Goal: Task Accomplishment & Management: Manage account settings

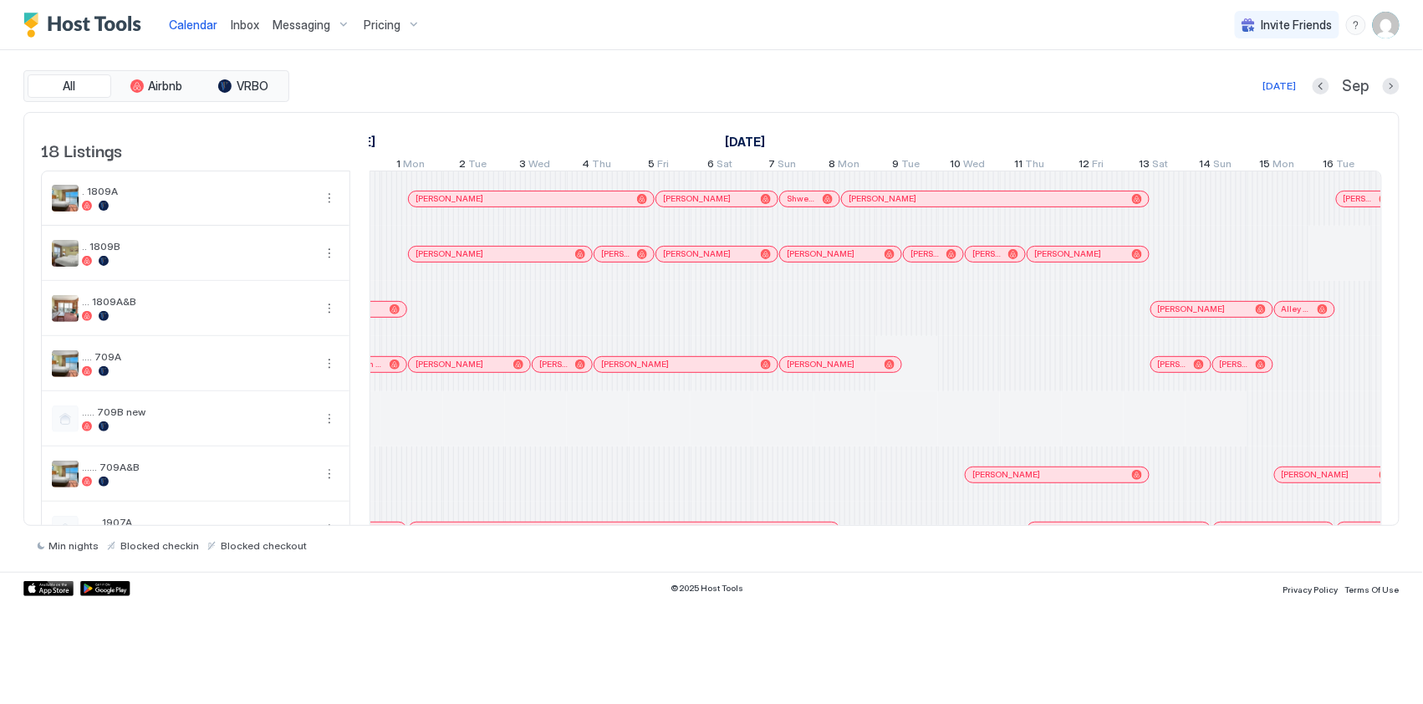
scroll to position [0, 1103]
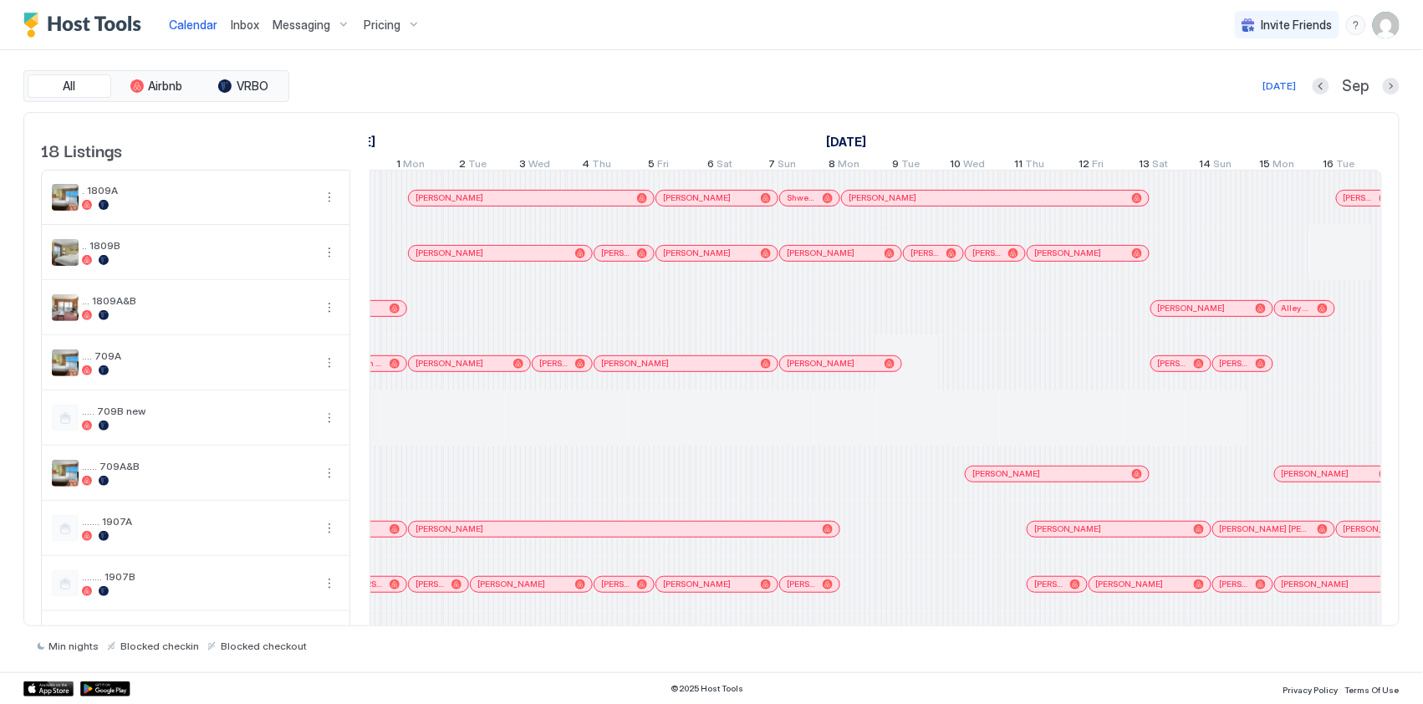
click at [1008, 26] on img "User profile" at bounding box center [1386, 25] width 27 height 27
click at [1008, 96] on div "Settings" at bounding box center [1293, 93] width 212 height 29
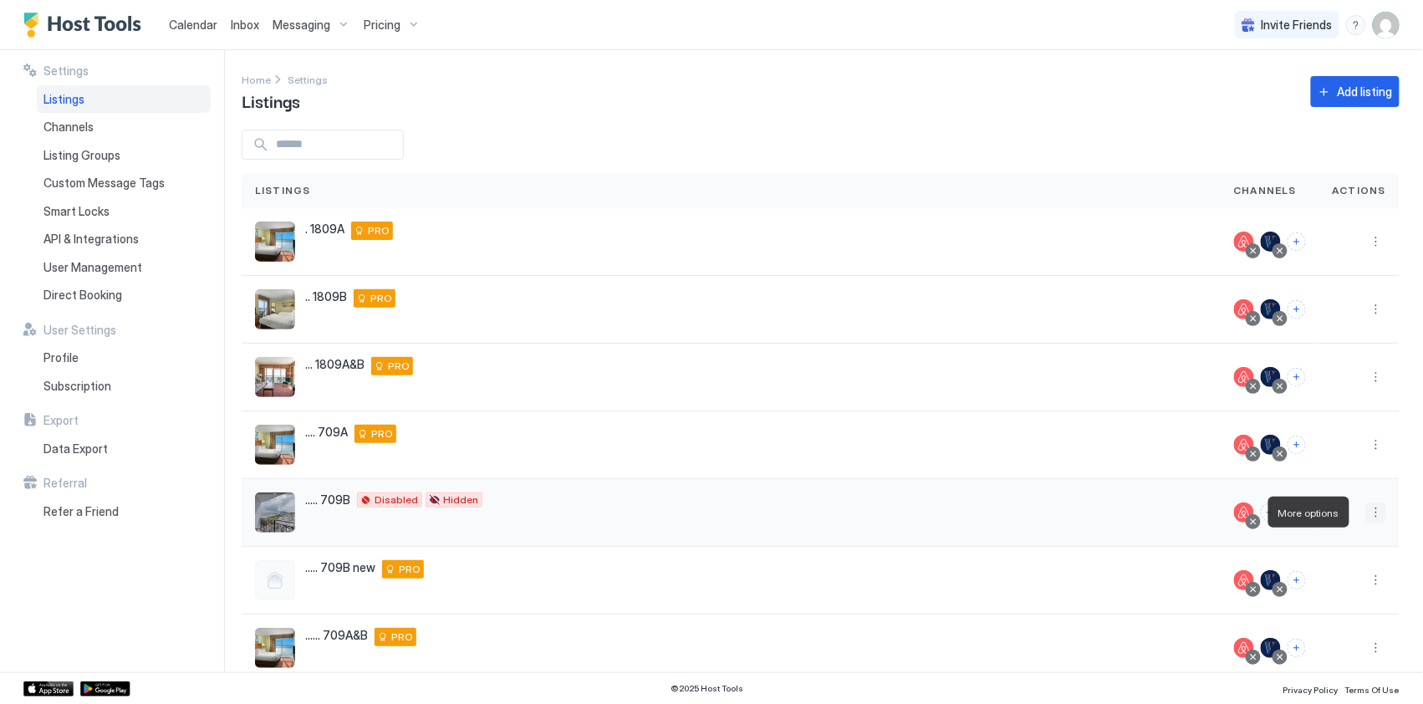
click at [1008, 511] on button "More options" at bounding box center [1376, 512] width 20 height 20
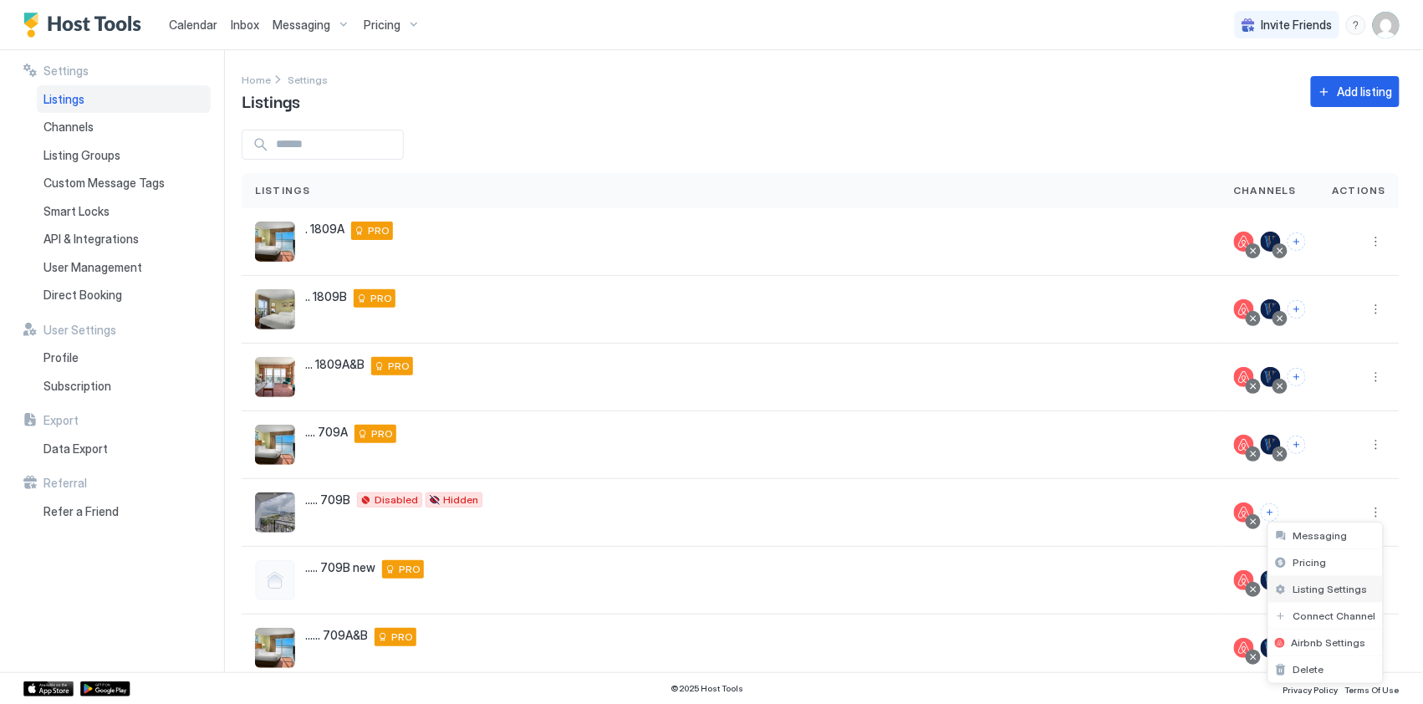
click at [1008, 591] on span "Listing Settings" at bounding box center [1330, 589] width 74 height 13
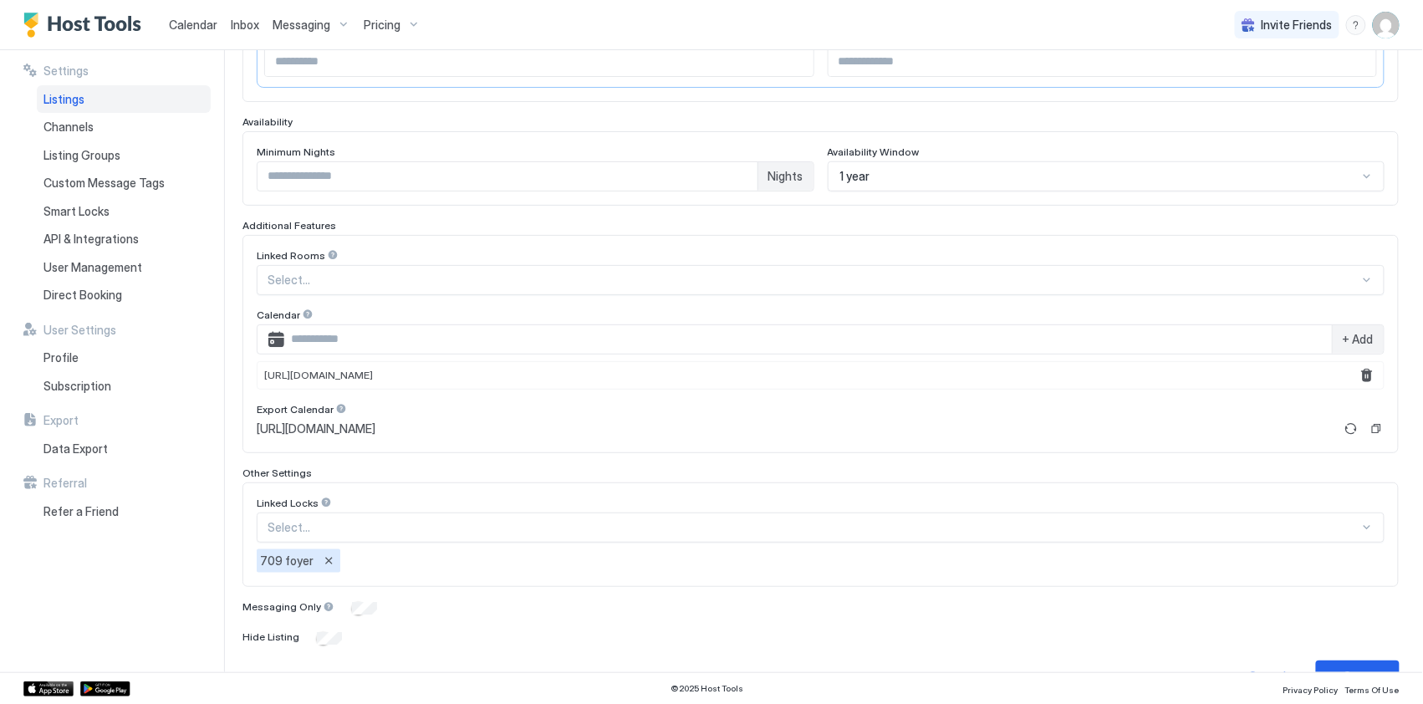
scroll to position [426, 0]
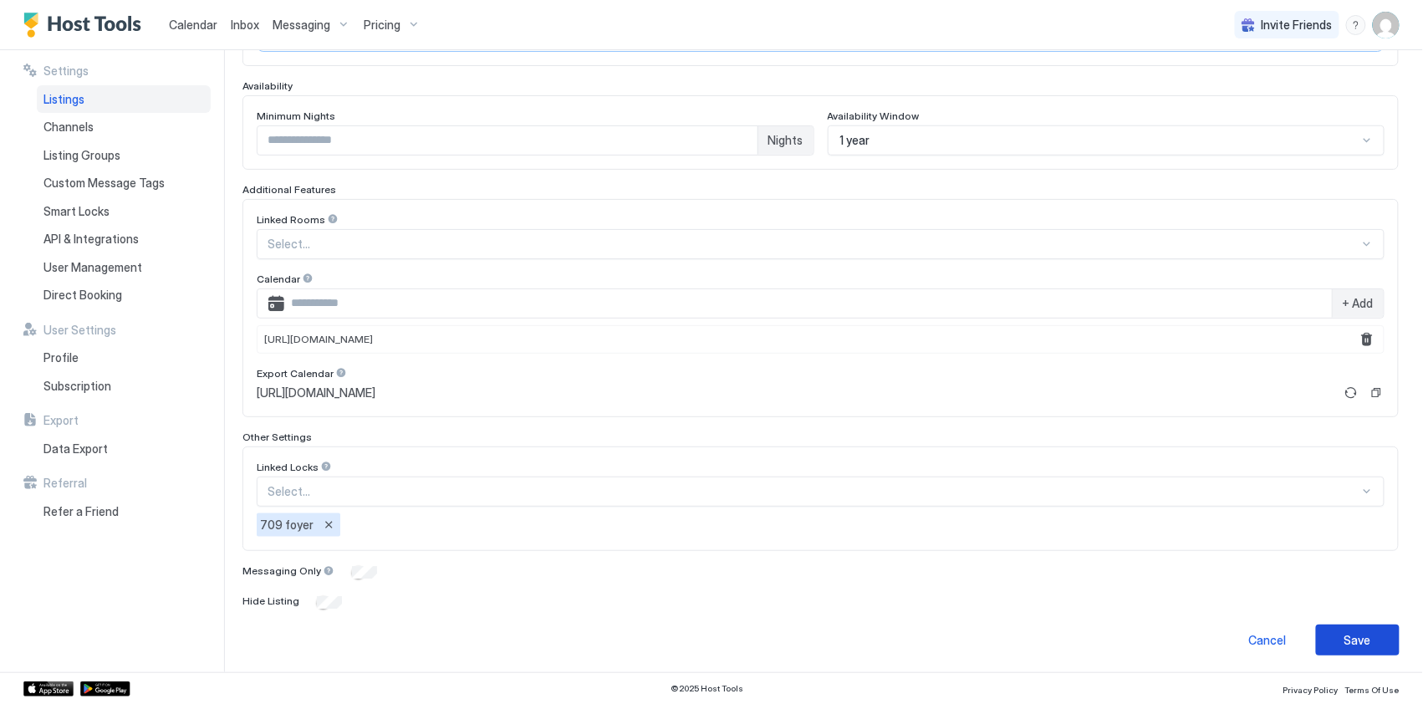
click at [1008, 631] on button "Save" at bounding box center [1358, 640] width 84 height 31
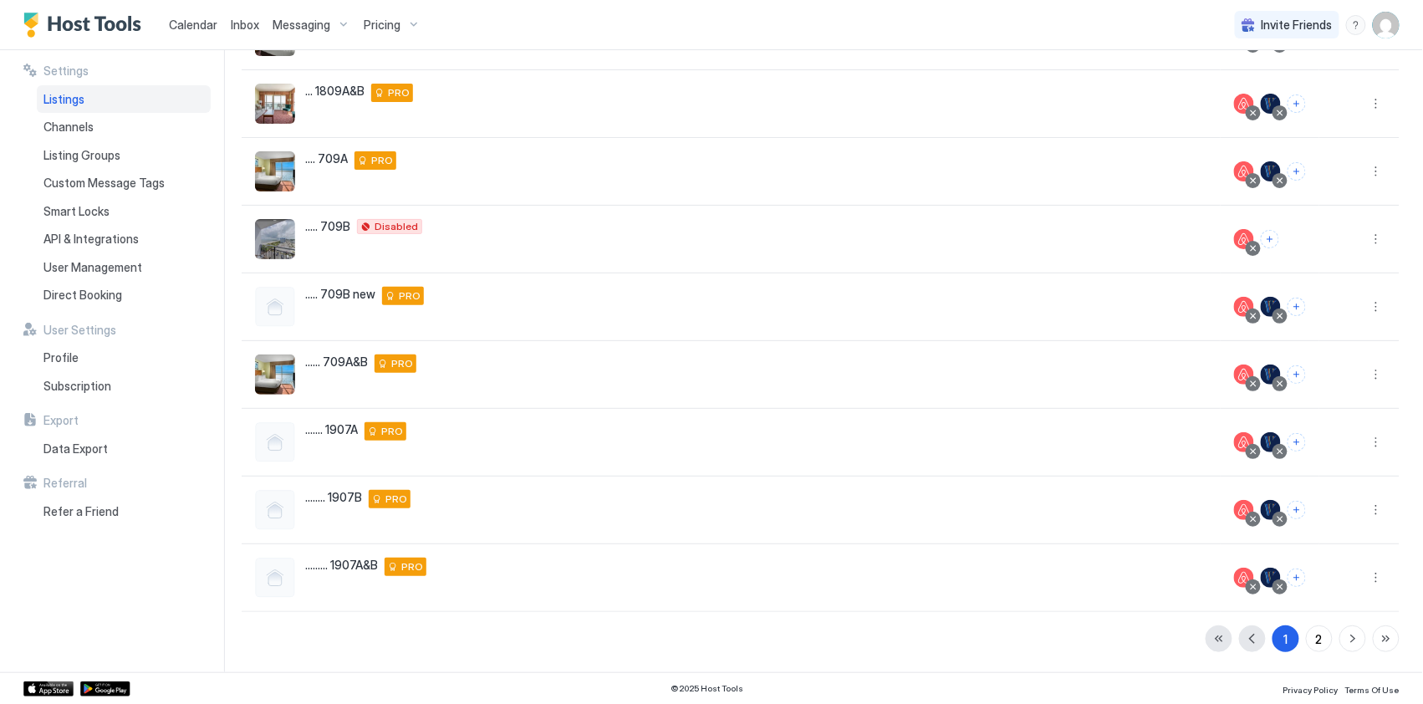
scroll to position [272, 0]
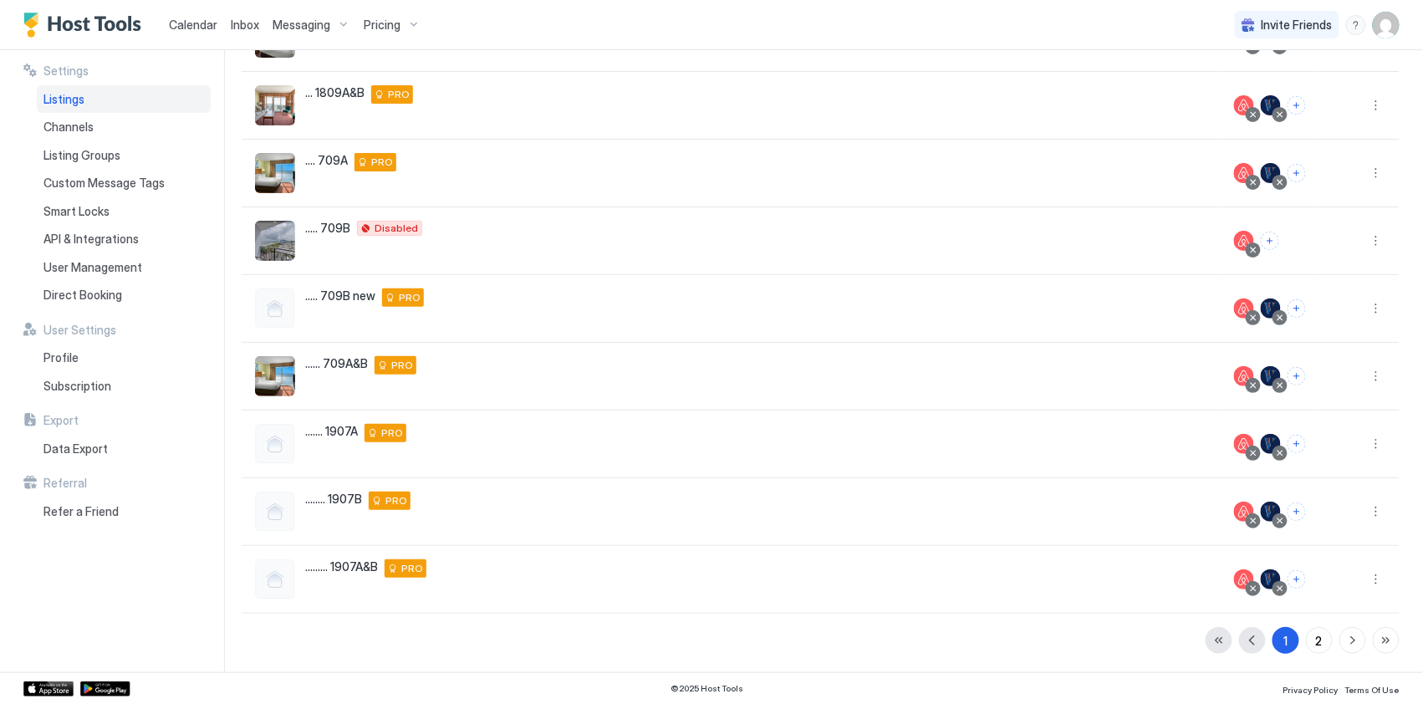
click at [201, 23] on span "Calendar" at bounding box center [193, 25] width 48 height 14
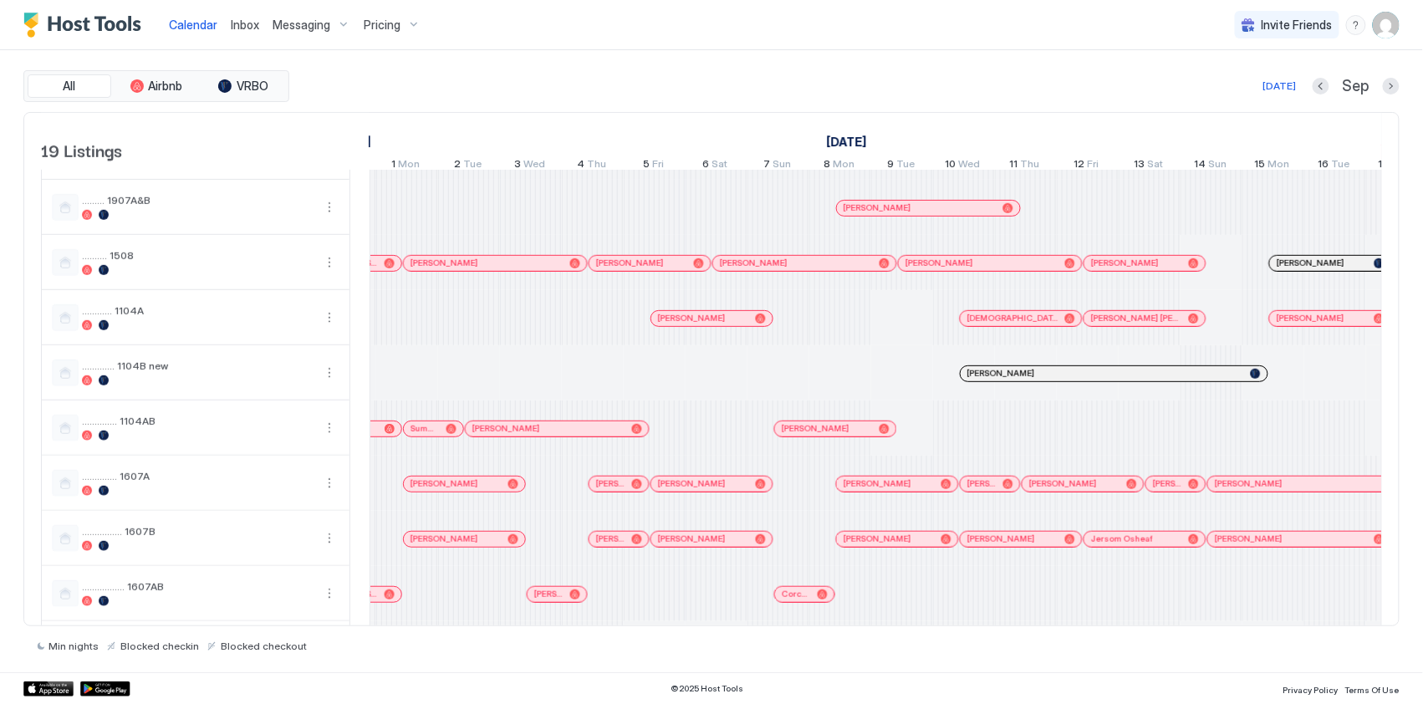
scroll to position [502, 0]
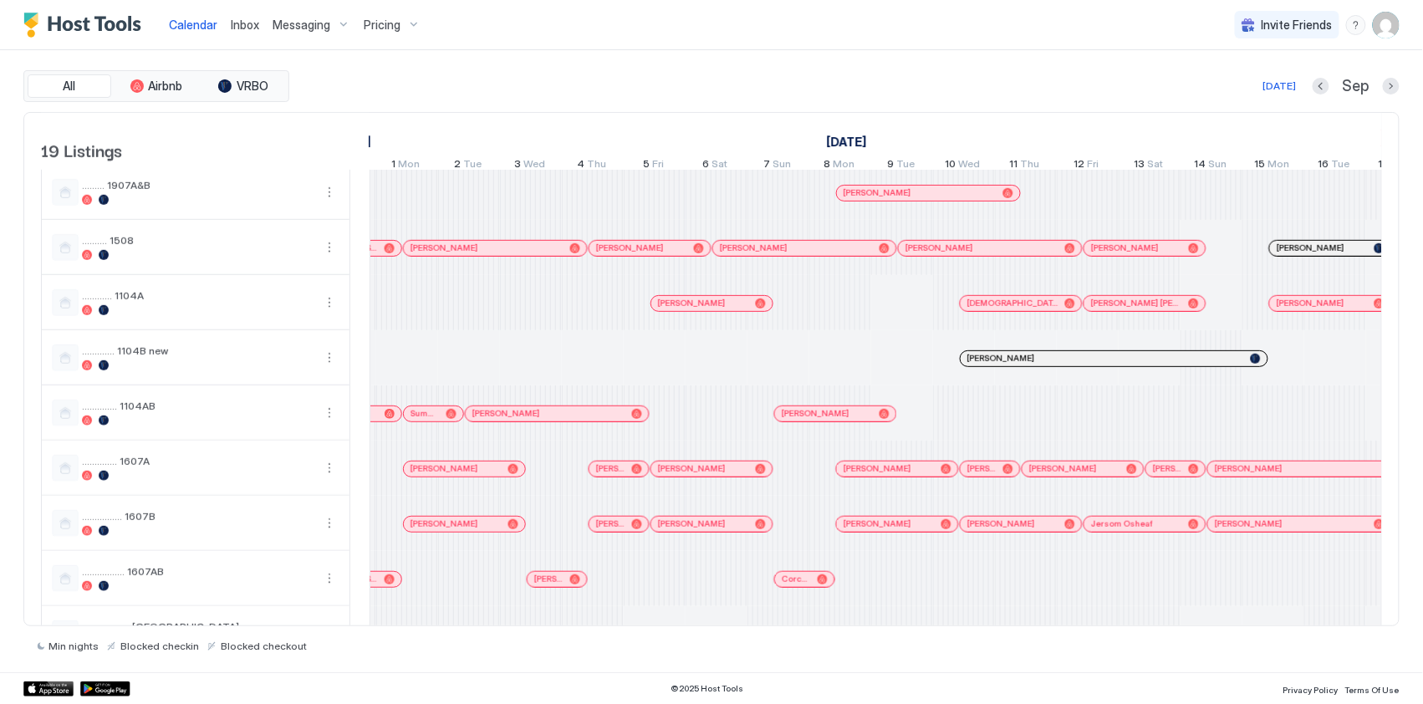
click at [1008, 32] on img "User profile" at bounding box center [1386, 25] width 27 height 27
click at [1008, 94] on div "Settings" at bounding box center [1293, 93] width 212 height 29
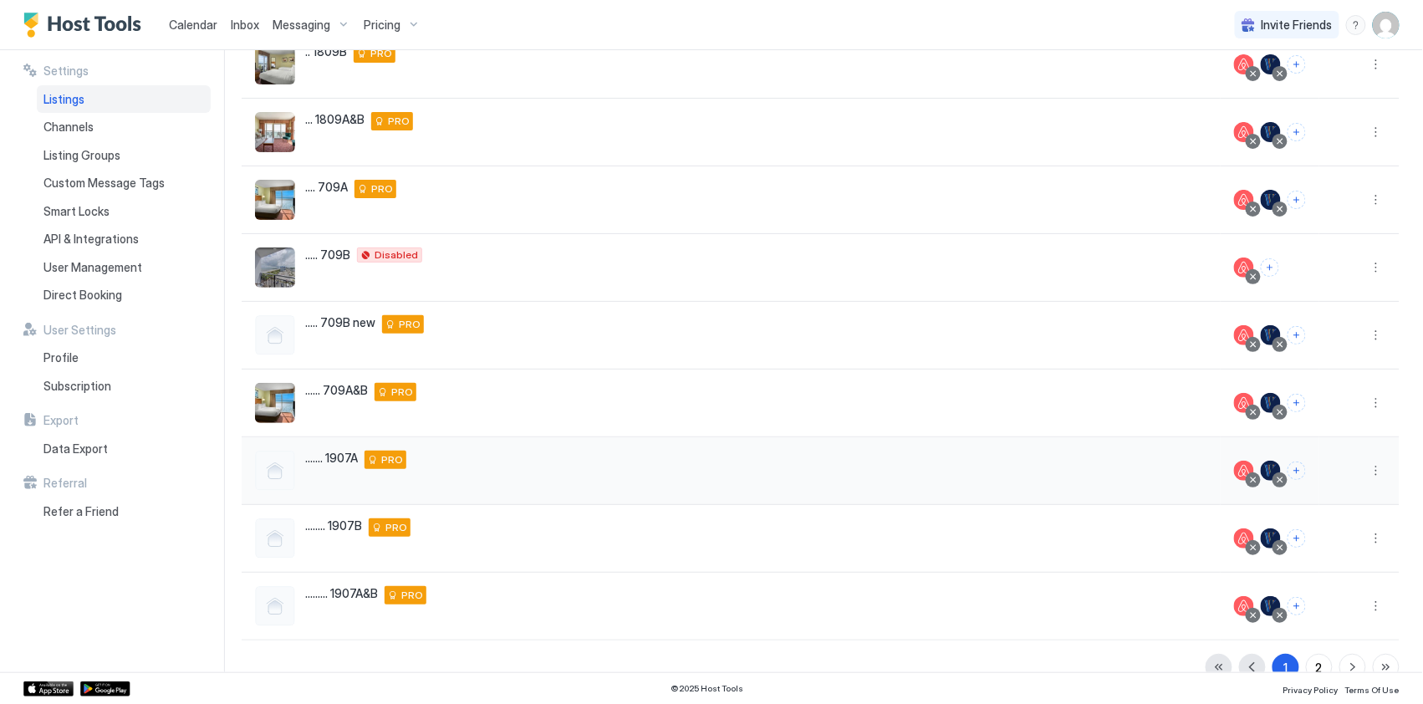
scroll to position [272, 0]
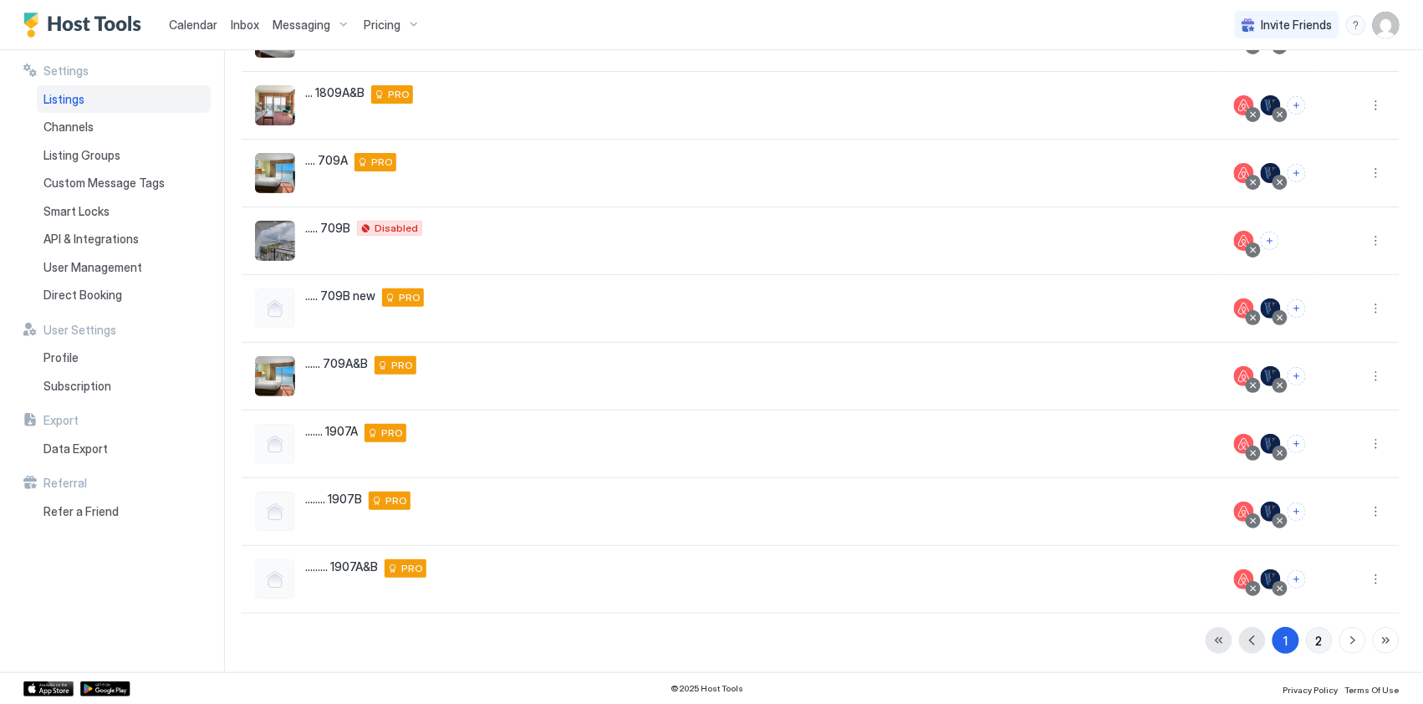
click at [1008, 632] on div "2" at bounding box center [1319, 641] width 7 height 18
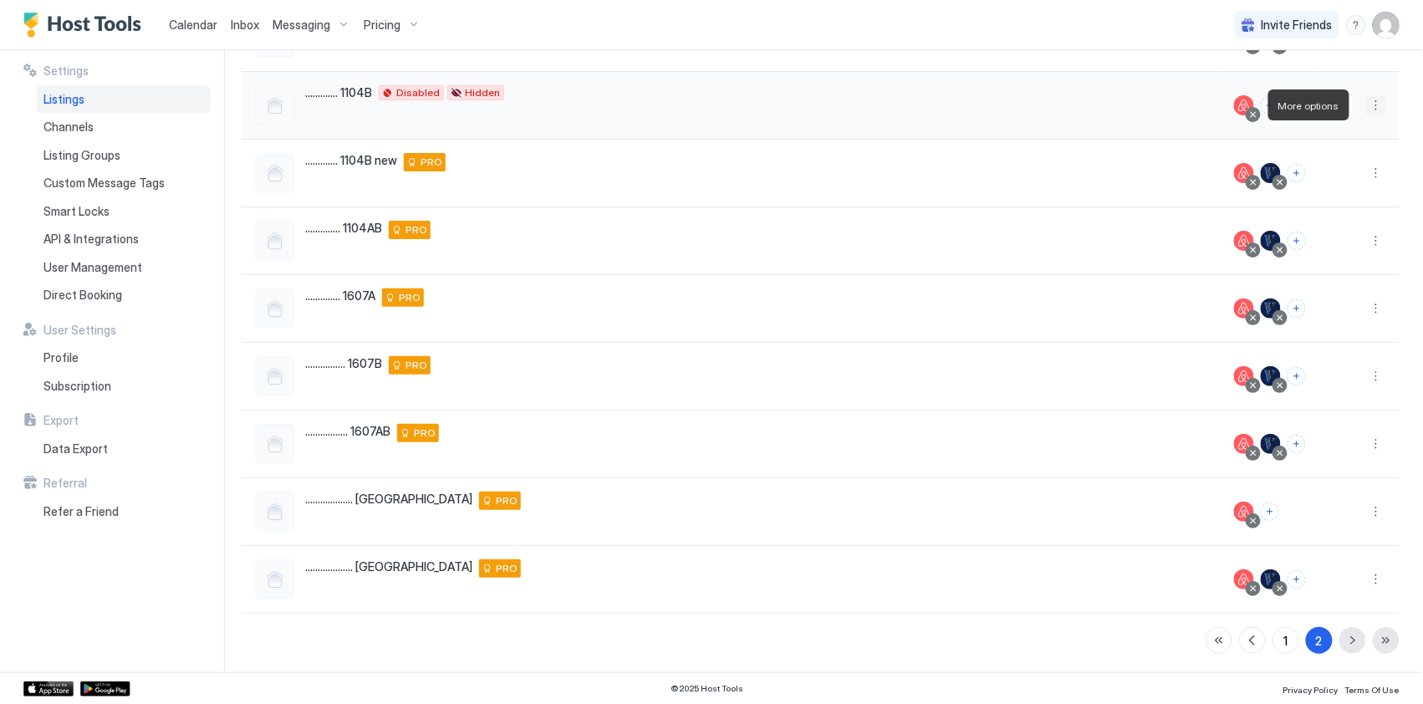
click at [1008, 105] on button "More options" at bounding box center [1376, 105] width 20 height 20
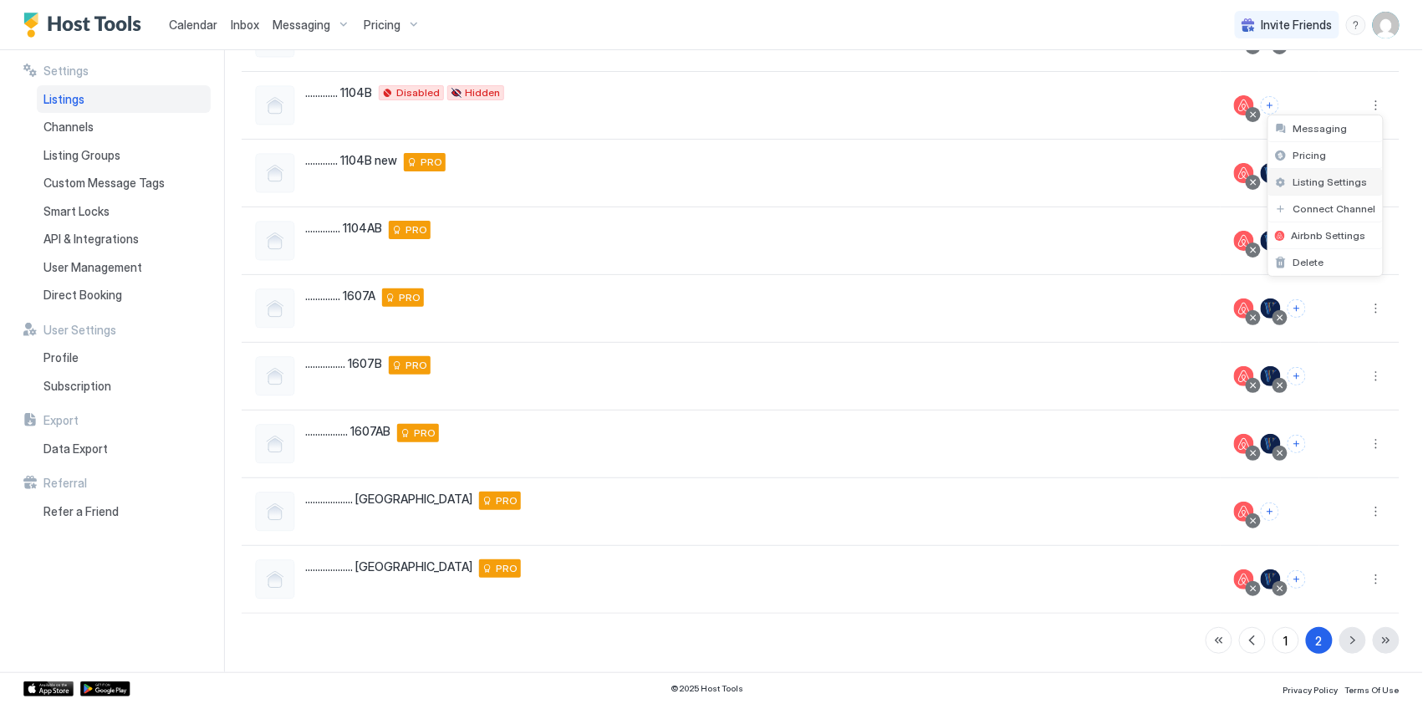
click at [1008, 183] on span "Listing Settings" at bounding box center [1330, 182] width 74 height 13
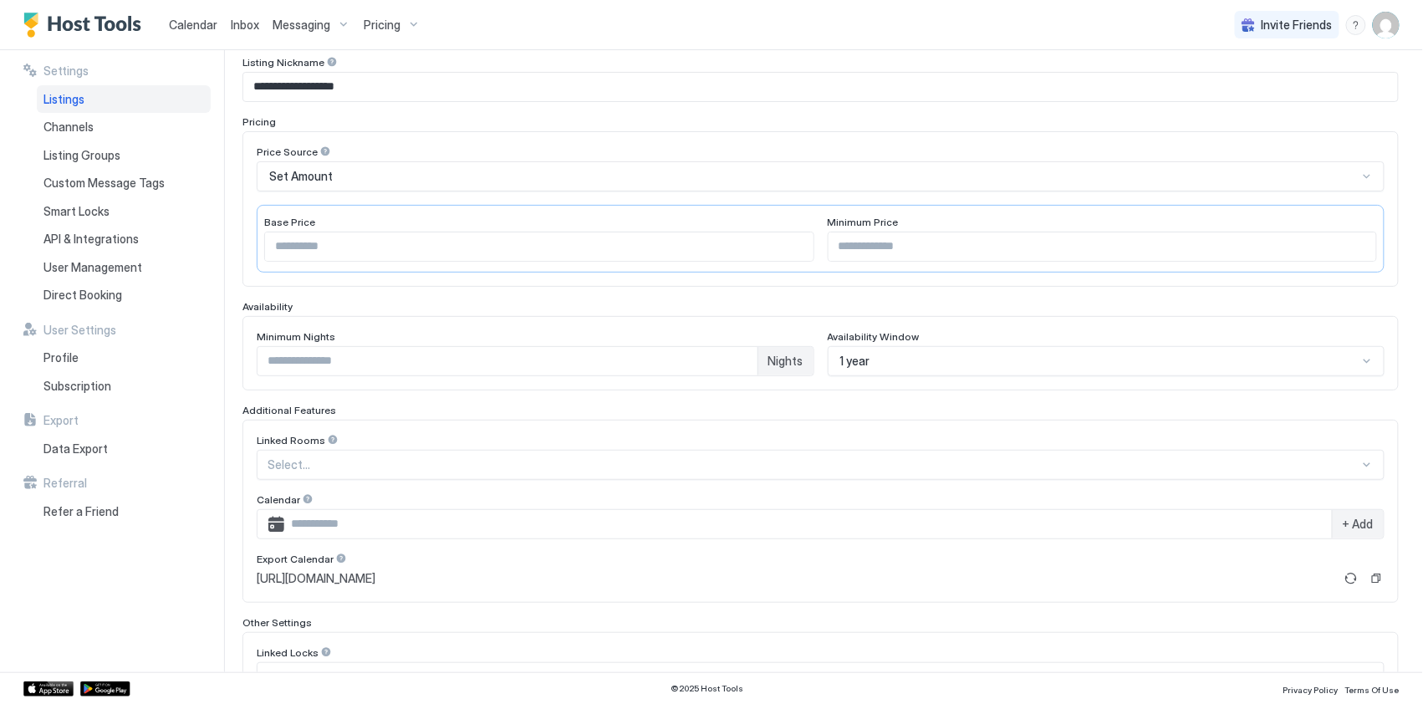
scroll to position [391, 0]
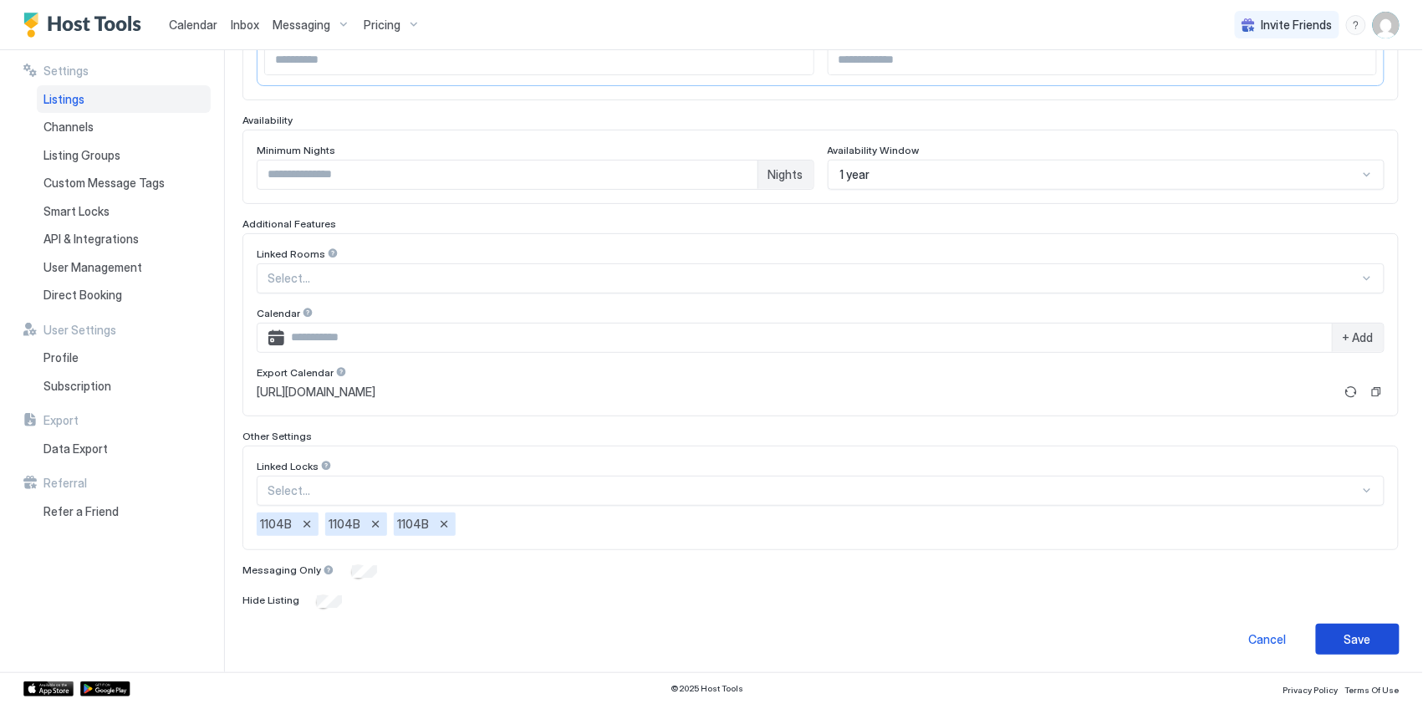
click at [1008, 636] on div "Save" at bounding box center [1357, 639] width 27 height 18
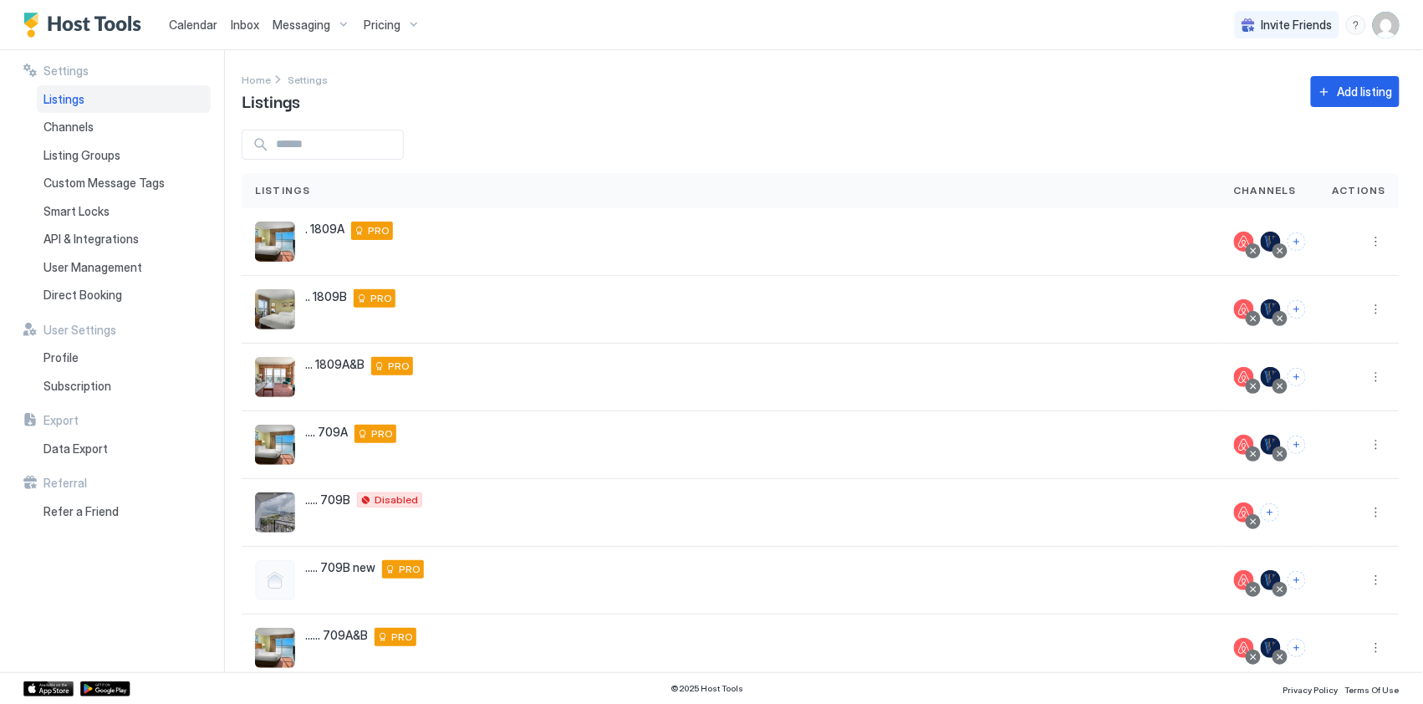
click at [191, 27] on span "Calendar" at bounding box center [193, 25] width 48 height 14
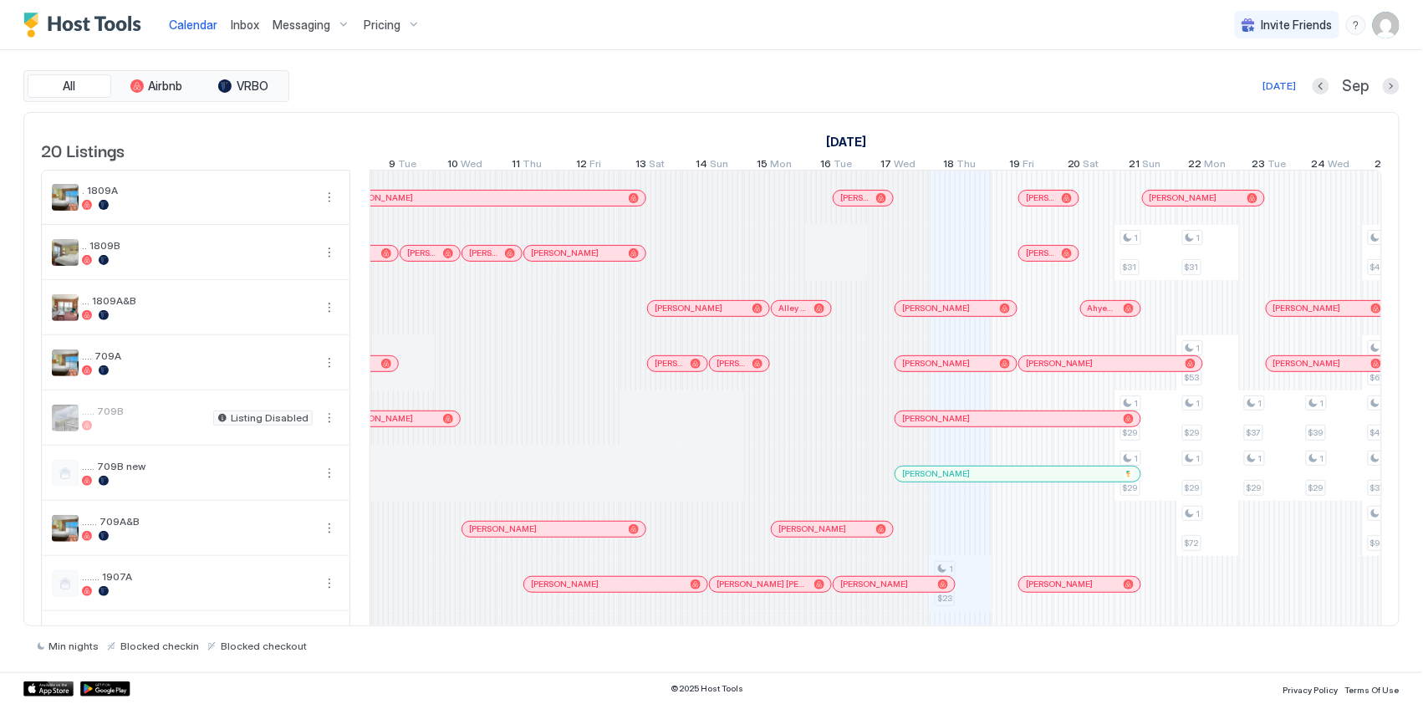
scroll to position [0, 322]
